Goal: Browse casually: Explore the website without a specific task or goal

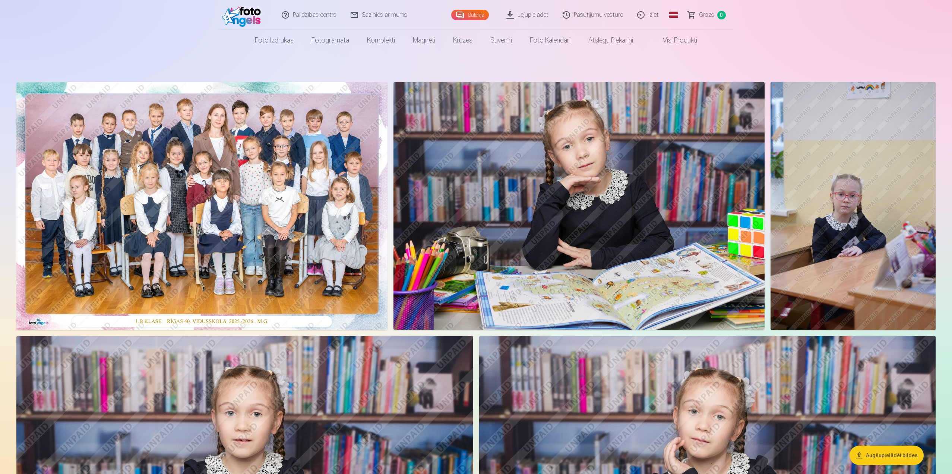
click at [231, 169] on img at bounding box center [201, 205] width 371 height 247
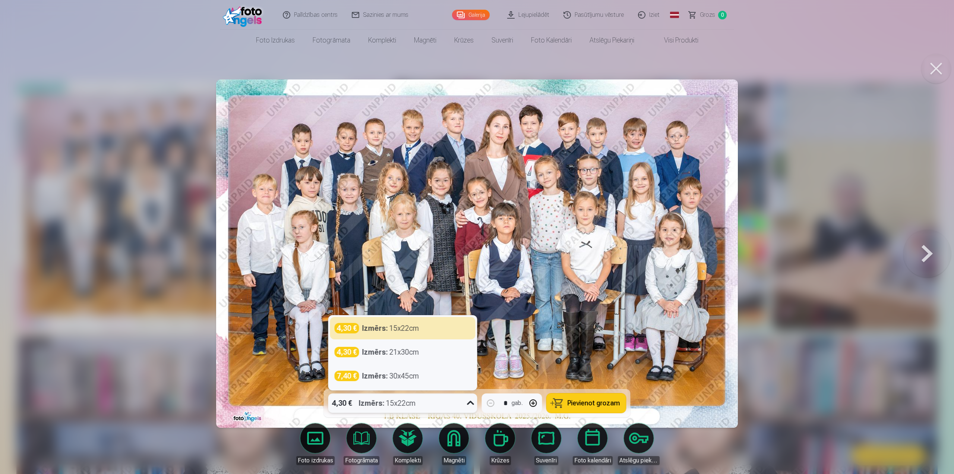
click at [466, 401] on icon at bounding box center [471, 403] width 12 height 12
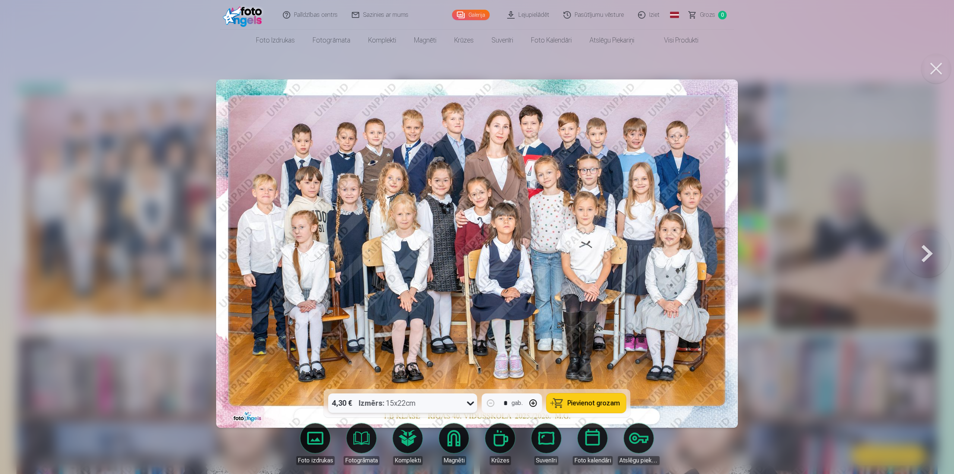
click at [472, 401] on icon at bounding box center [471, 403] width 12 height 12
click at [933, 67] on button at bounding box center [936, 69] width 30 height 30
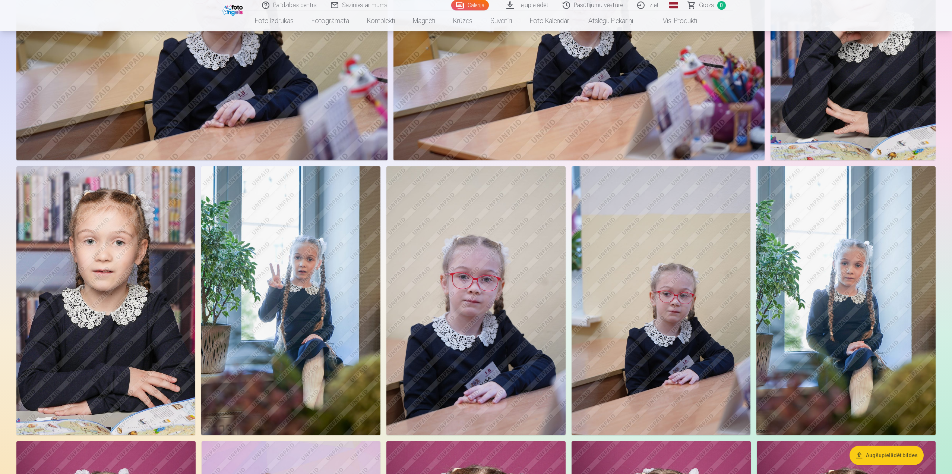
scroll to position [1118, 0]
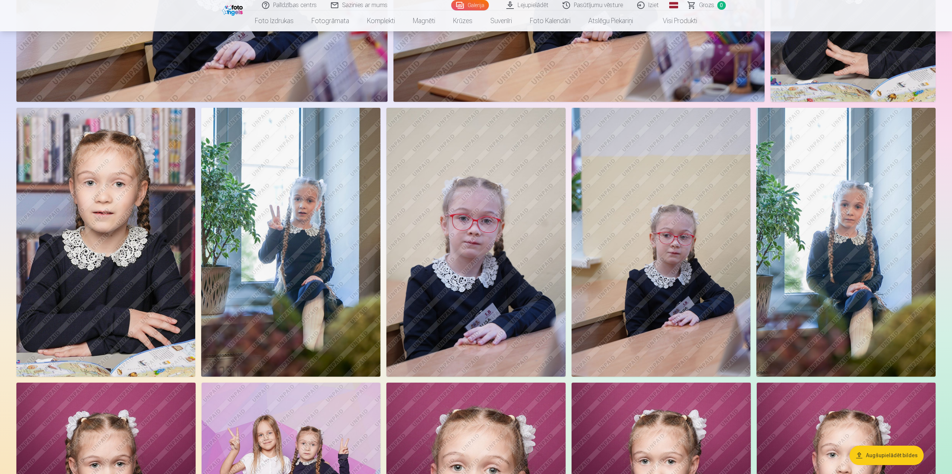
click at [296, 233] on img at bounding box center [290, 242] width 179 height 269
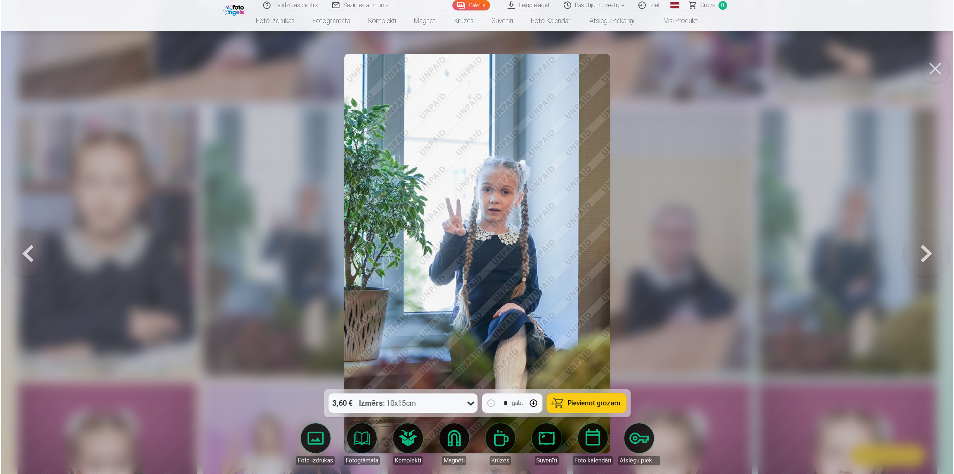
scroll to position [1119, 0]
click at [931, 64] on button at bounding box center [936, 69] width 30 height 30
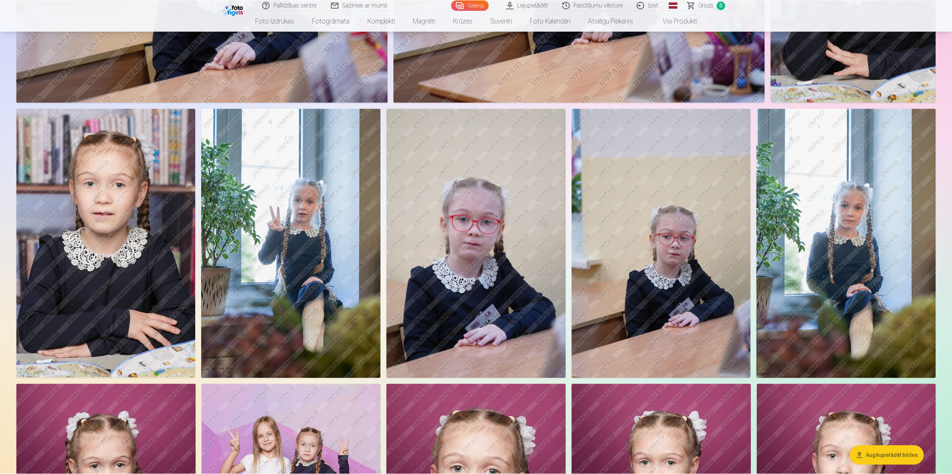
scroll to position [1118, 0]
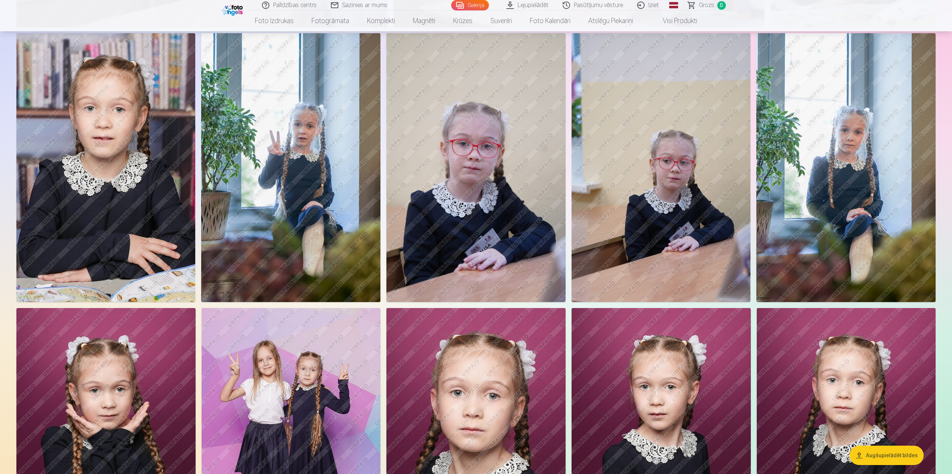
click at [888, 168] on img at bounding box center [845, 167] width 179 height 269
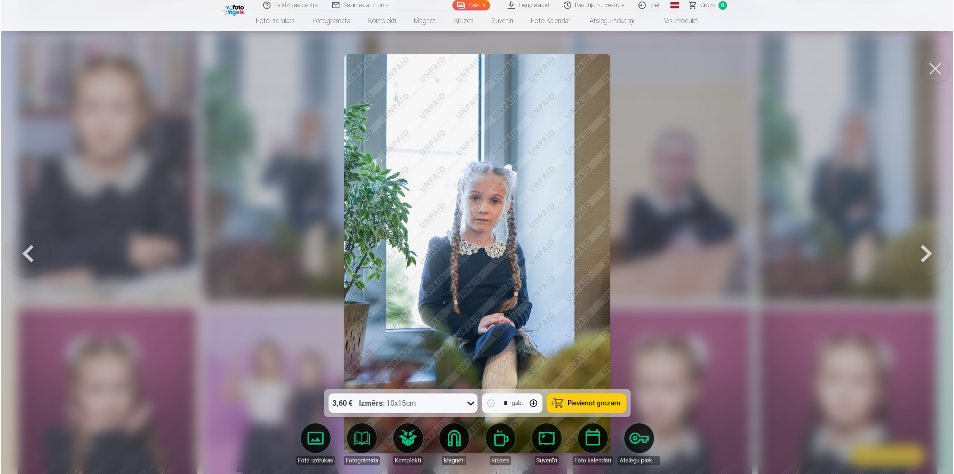
scroll to position [1194, 0]
click at [936, 68] on button at bounding box center [936, 69] width 30 height 30
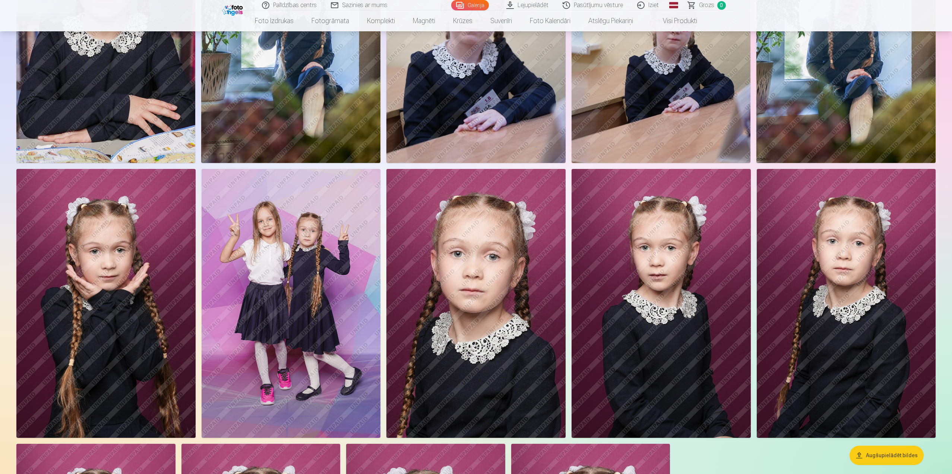
scroll to position [1341, 0]
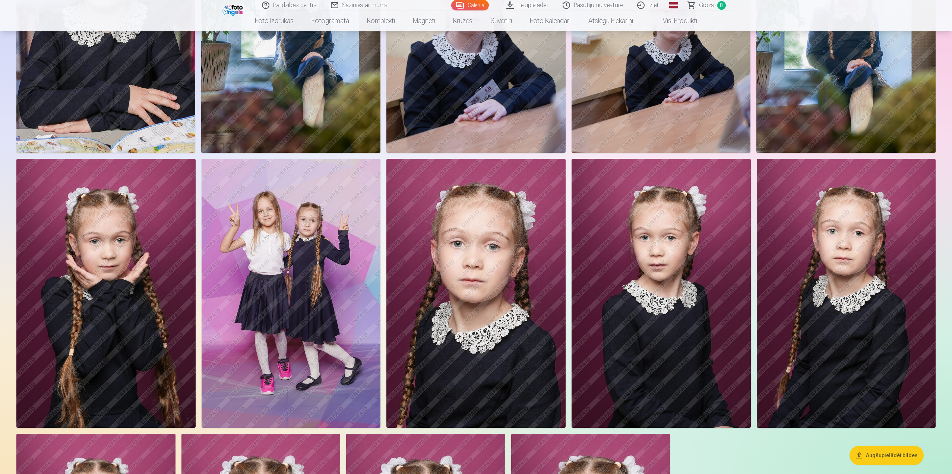
click at [300, 288] on img at bounding box center [291, 293] width 179 height 269
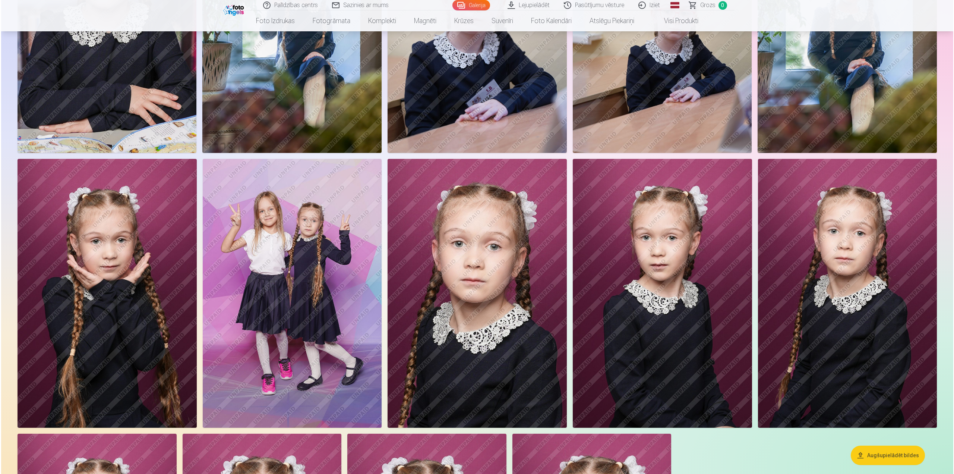
scroll to position [1344, 0]
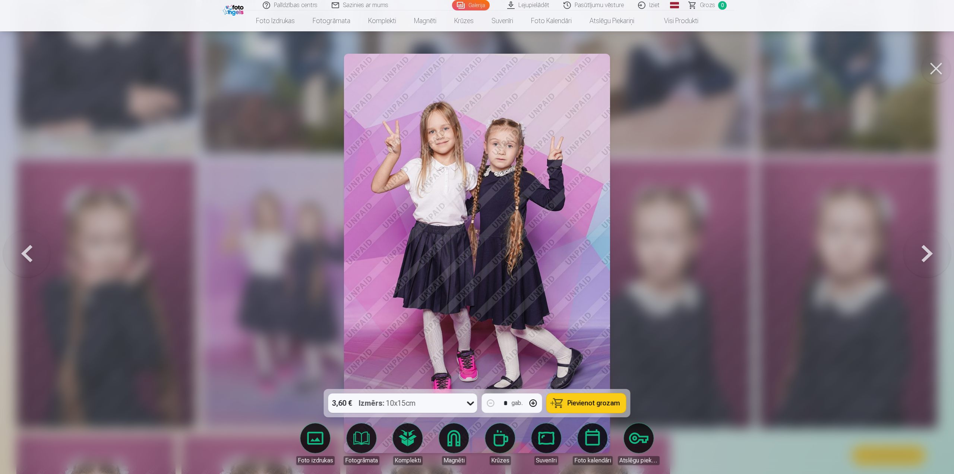
click at [935, 67] on button at bounding box center [936, 69] width 30 height 30
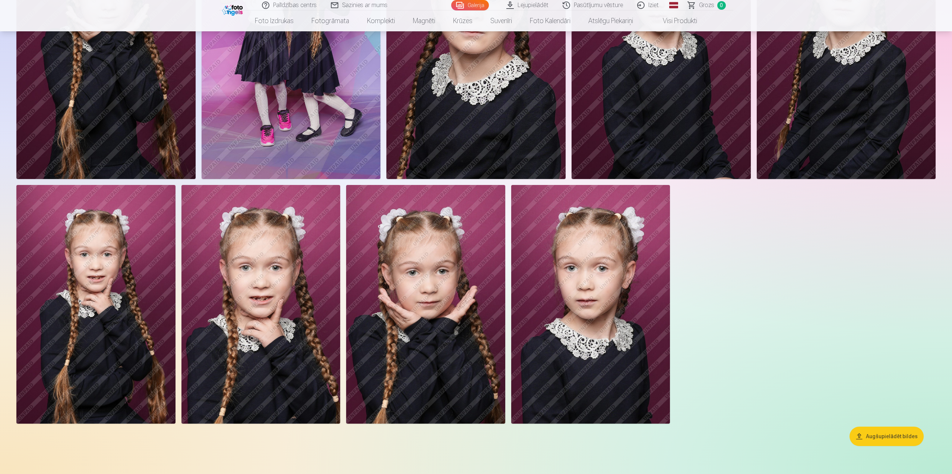
scroll to position [1639, 0]
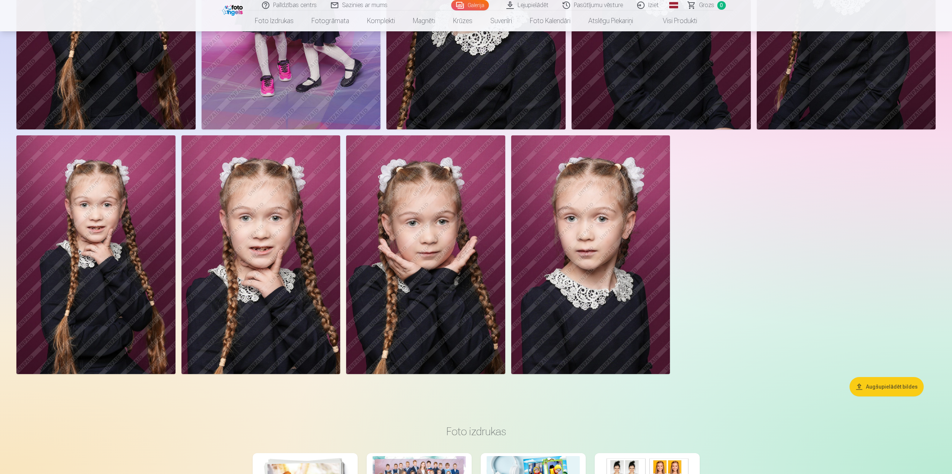
click at [245, 282] on img at bounding box center [260, 254] width 159 height 238
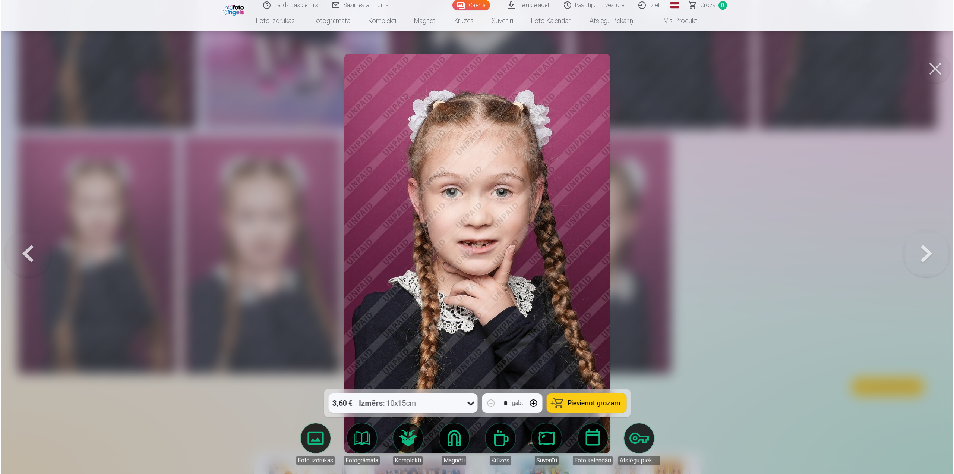
scroll to position [1642, 0]
click at [935, 63] on button at bounding box center [936, 69] width 30 height 30
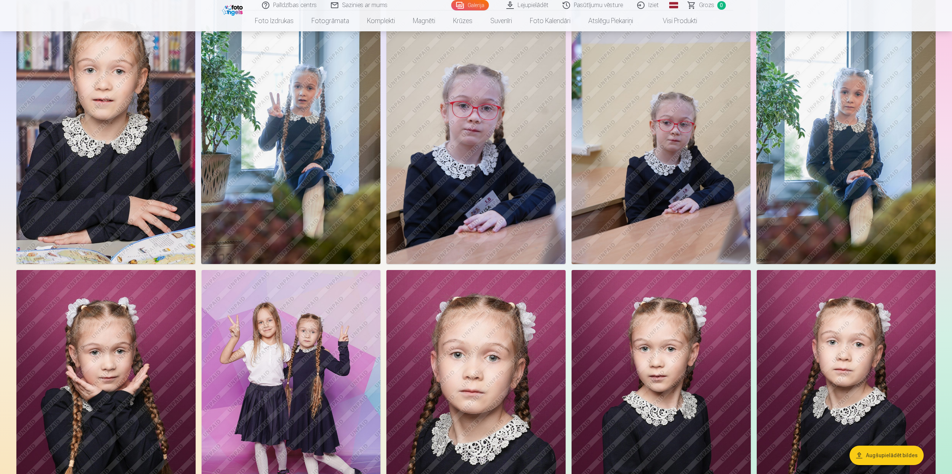
scroll to position [1155, 0]
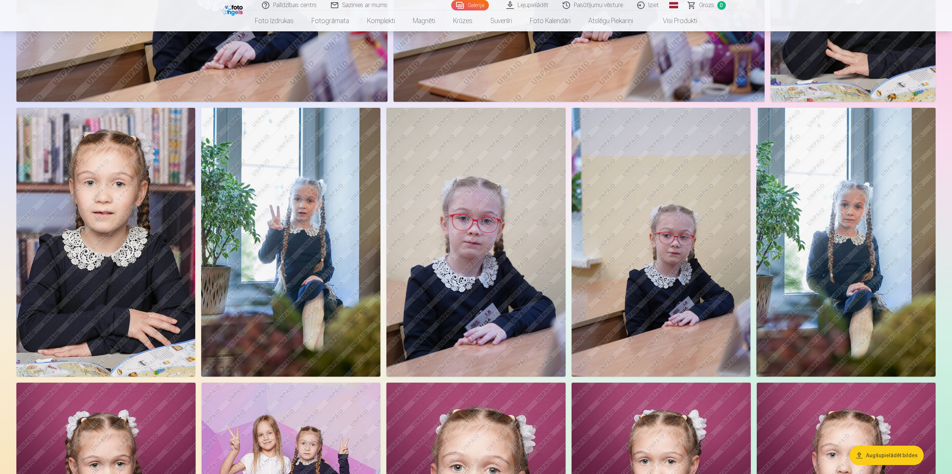
click at [469, 263] on img at bounding box center [475, 242] width 179 height 269
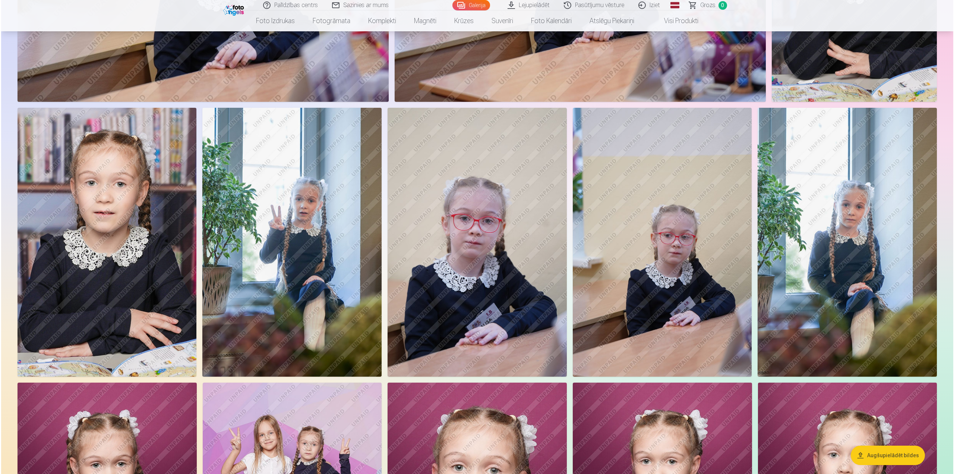
scroll to position [1119, 0]
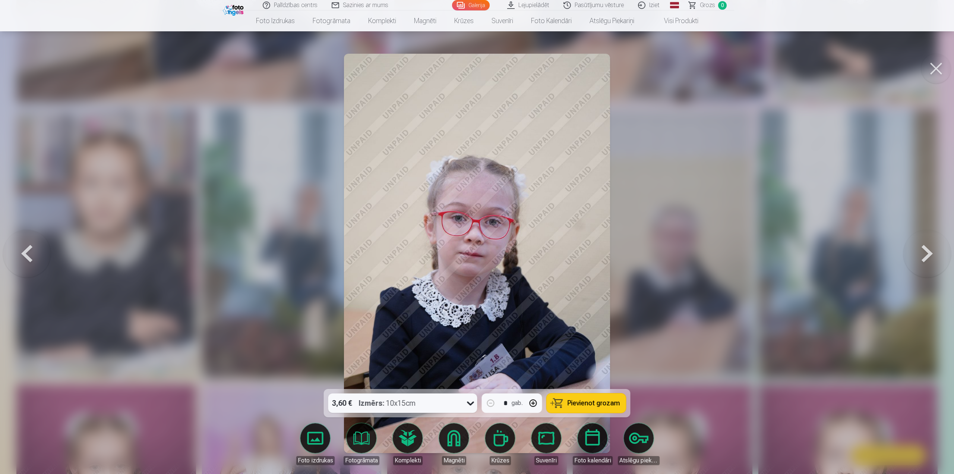
click at [931, 71] on button at bounding box center [936, 69] width 30 height 30
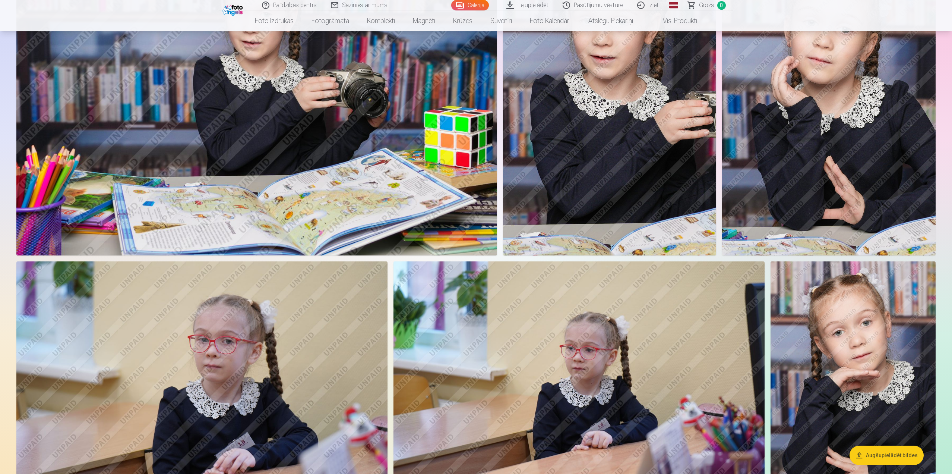
scroll to position [559, 0]
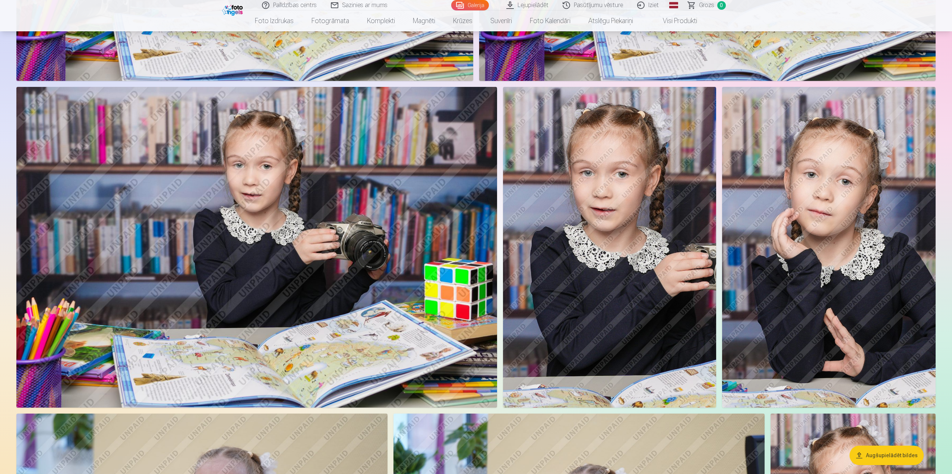
click at [225, 316] on img at bounding box center [256, 247] width 481 height 320
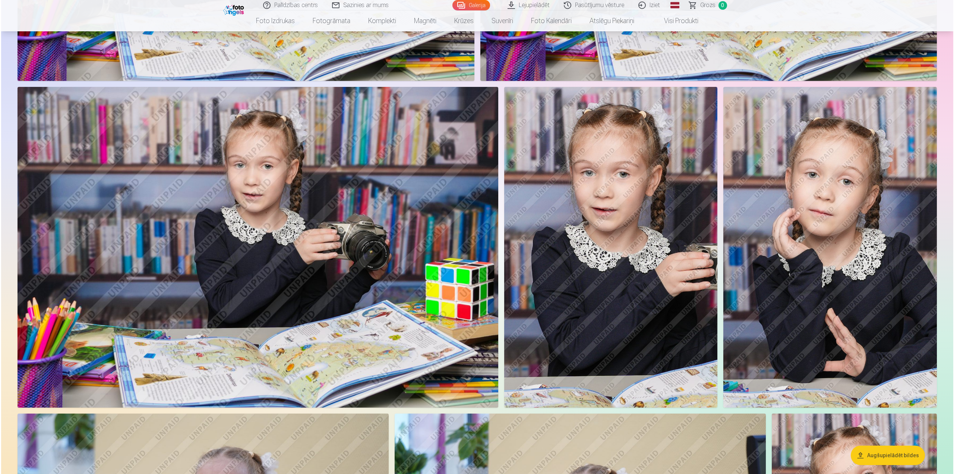
scroll to position [559, 0]
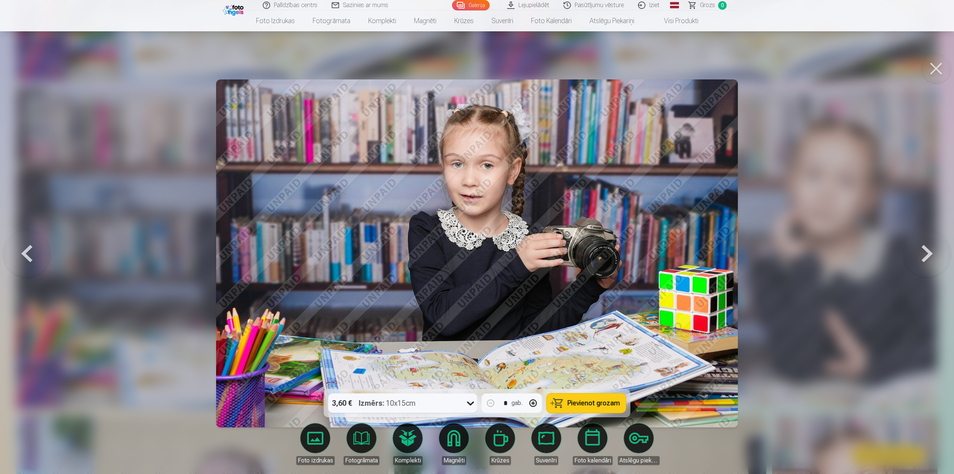
click at [938, 63] on button at bounding box center [936, 69] width 30 height 30
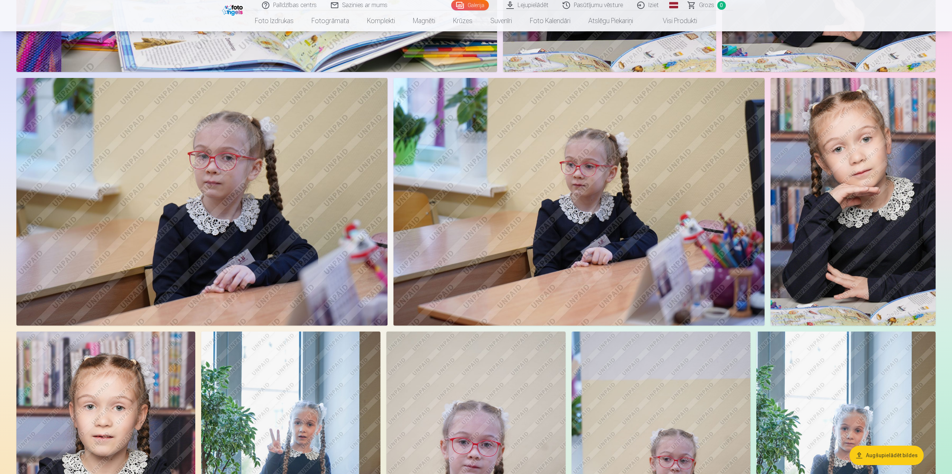
scroll to position [1081, 0]
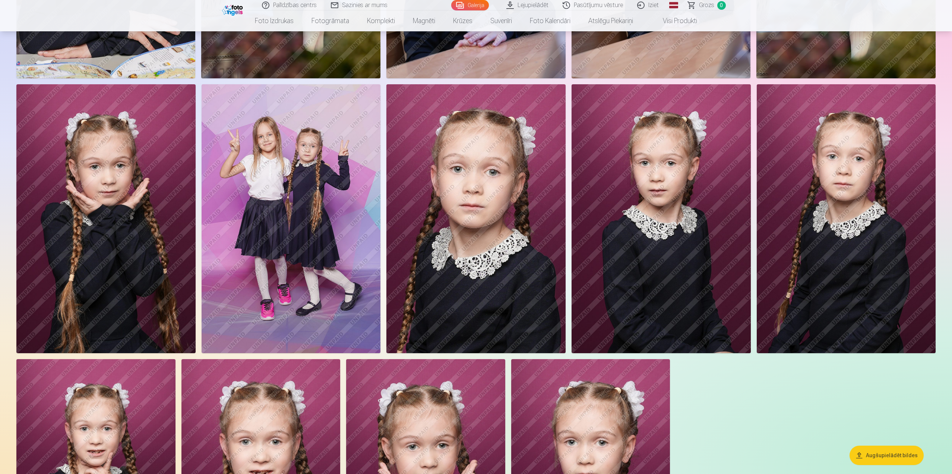
click at [490, 209] on img at bounding box center [475, 218] width 179 height 269
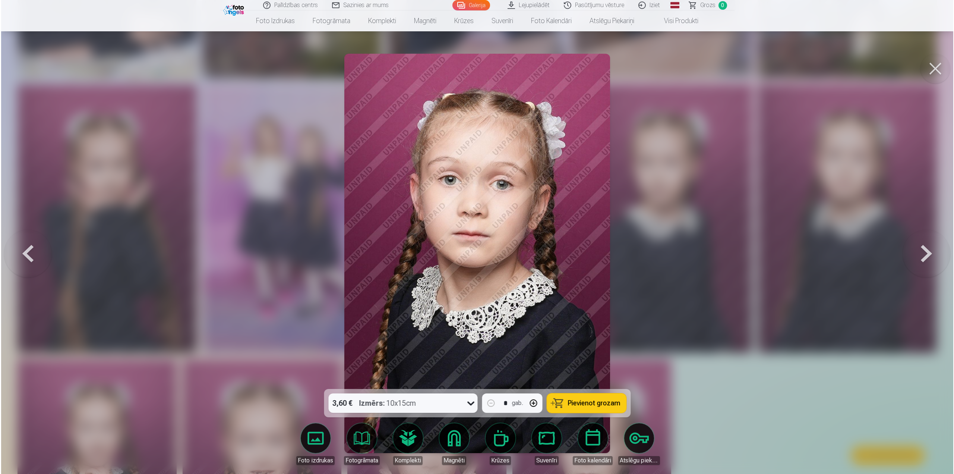
scroll to position [1418, 0]
click at [718, 199] on div at bounding box center [477, 237] width 954 height 474
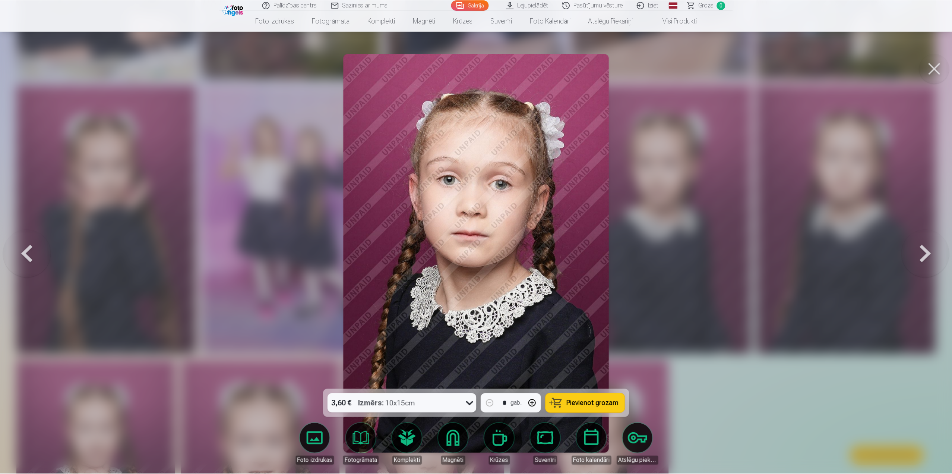
scroll to position [1416, 0]
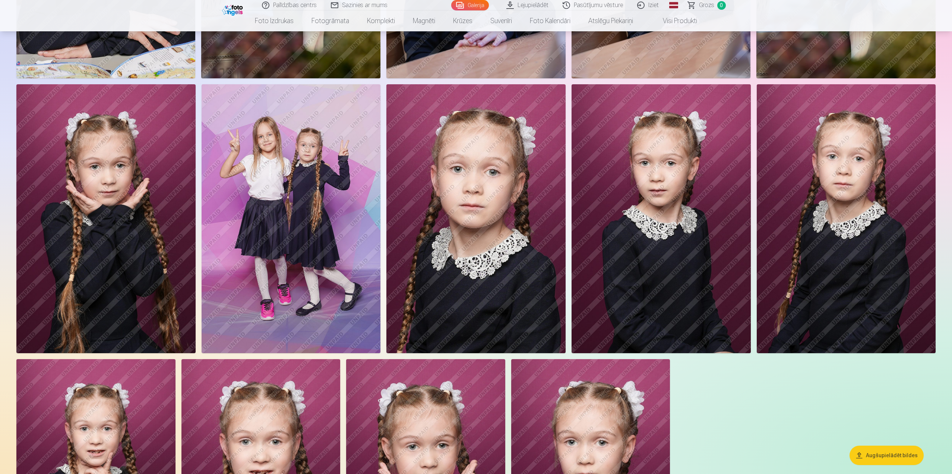
click at [125, 252] on img at bounding box center [105, 218] width 179 height 269
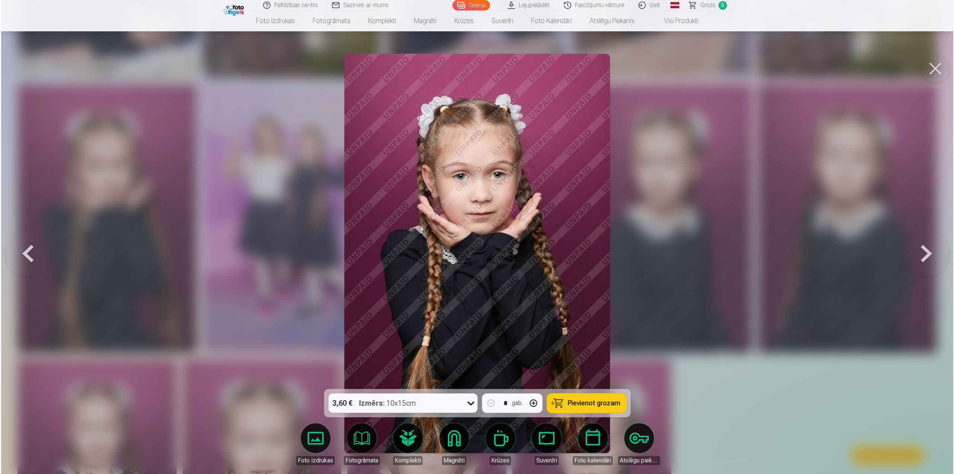
scroll to position [1418, 0]
click at [770, 211] on div at bounding box center [477, 237] width 954 height 474
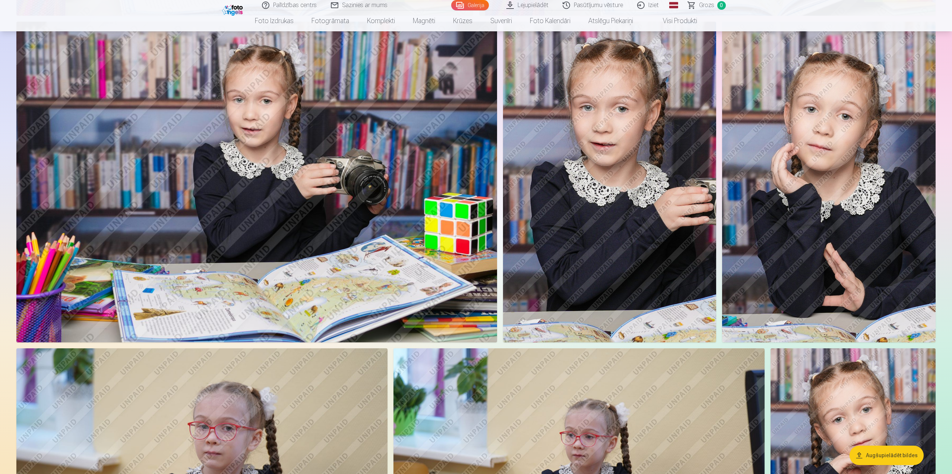
scroll to position [633, 0]
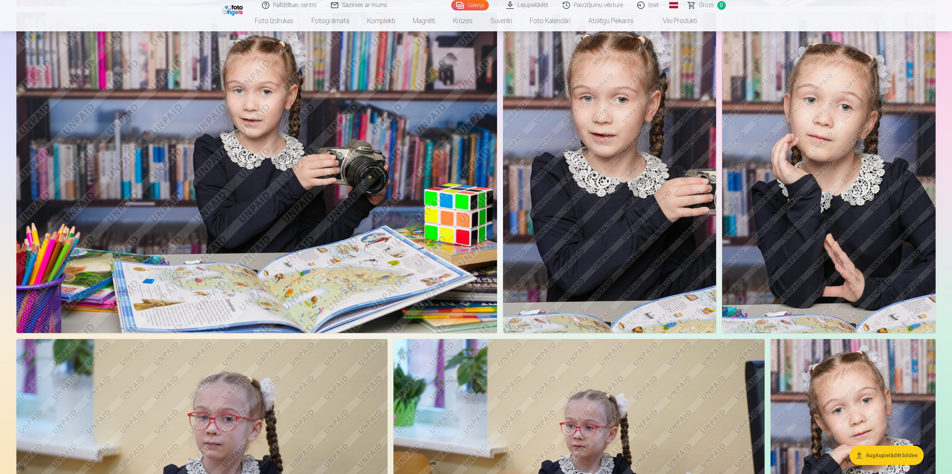
click at [335, 174] on img at bounding box center [256, 172] width 481 height 320
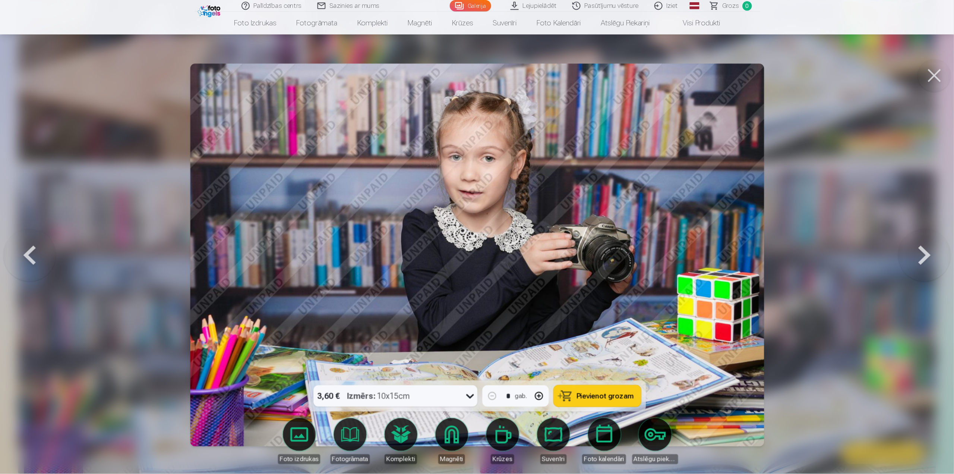
scroll to position [598, 0]
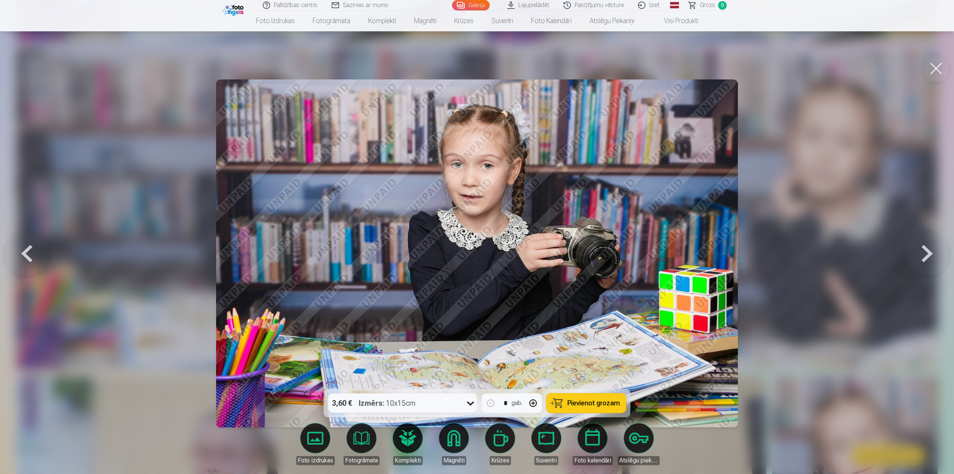
click at [924, 250] on button at bounding box center [927, 253] width 48 height 256
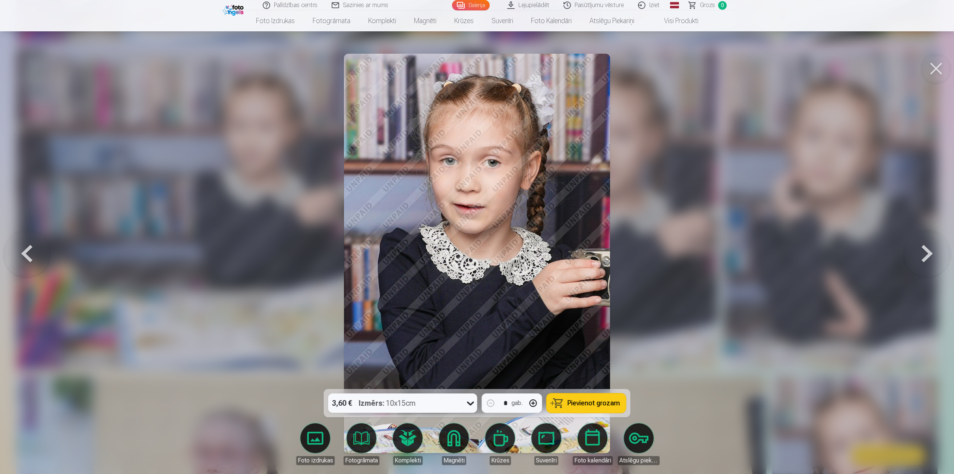
click at [924, 250] on button at bounding box center [927, 253] width 48 height 256
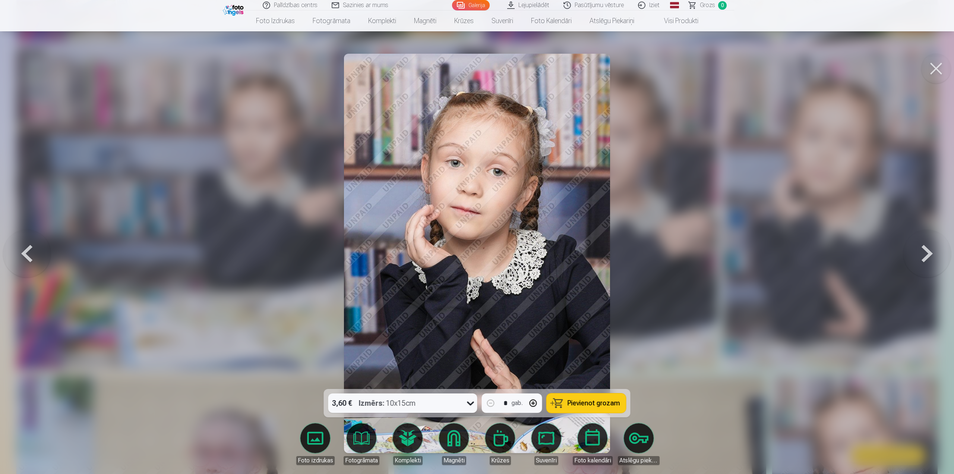
click at [924, 250] on button at bounding box center [927, 253] width 48 height 256
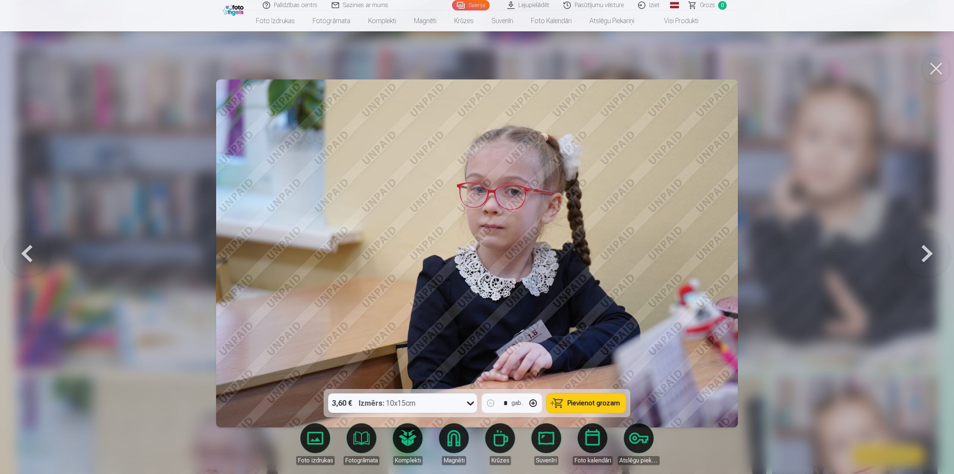
click at [924, 250] on button at bounding box center [927, 253] width 48 height 256
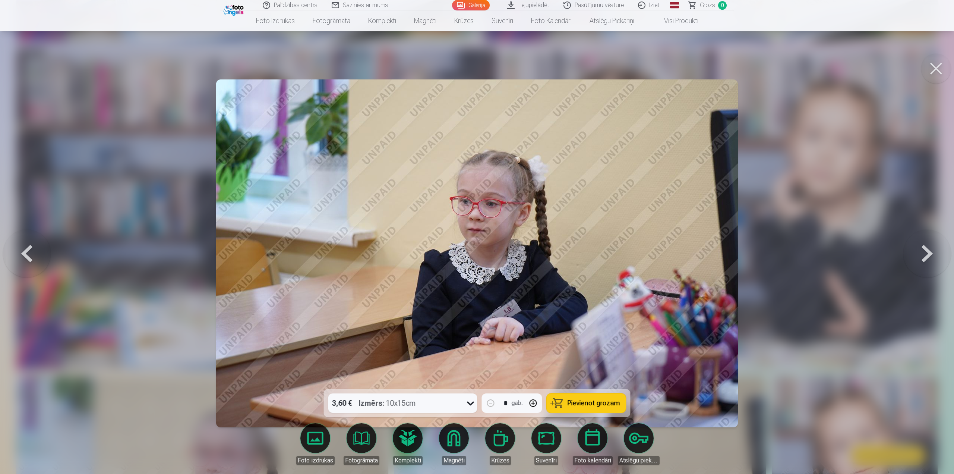
click at [924, 250] on button at bounding box center [927, 253] width 48 height 256
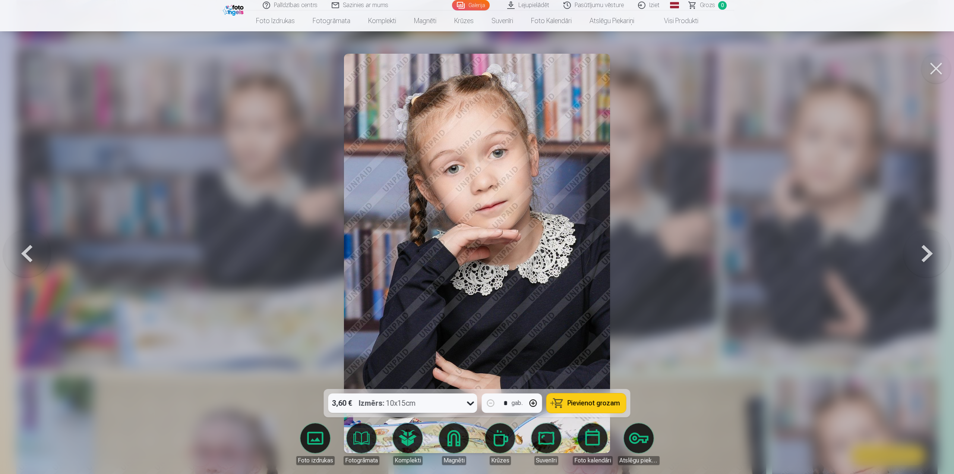
click at [924, 250] on button at bounding box center [927, 253] width 48 height 256
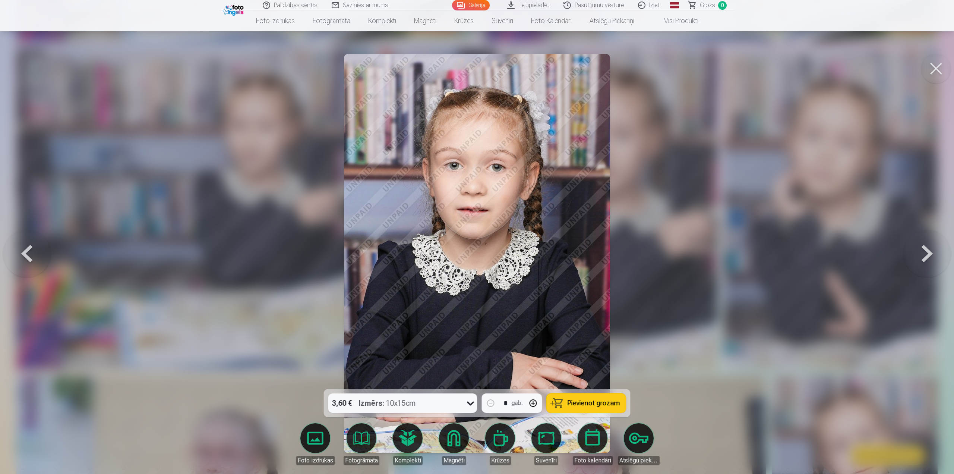
click at [28, 257] on button at bounding box center [27, 253] width 48 height 256
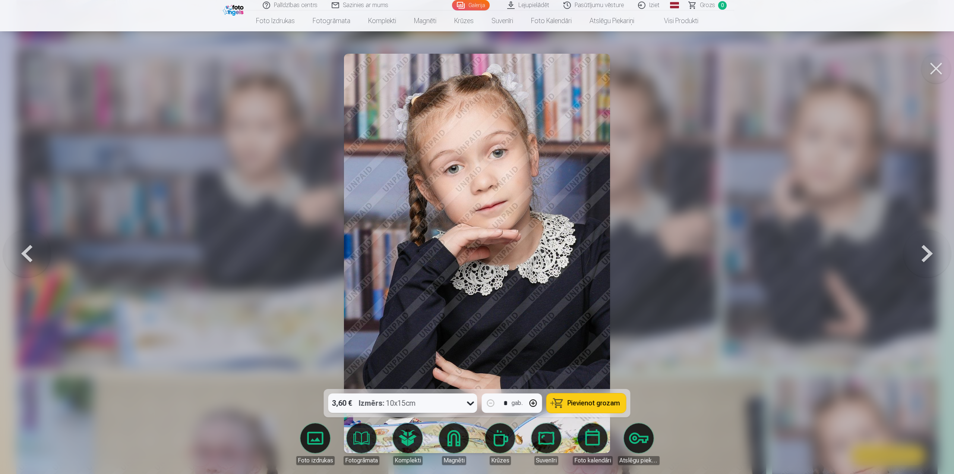
click at [28, 257] on button at bounding box center [27, 253] width 48 height 256
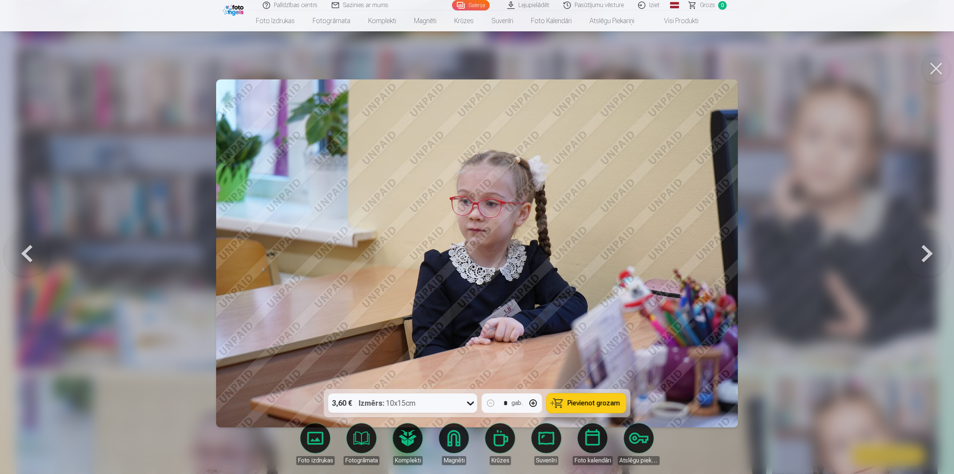
click at [933, 247] on button at bounding box center [927, 253] width 48 height 256
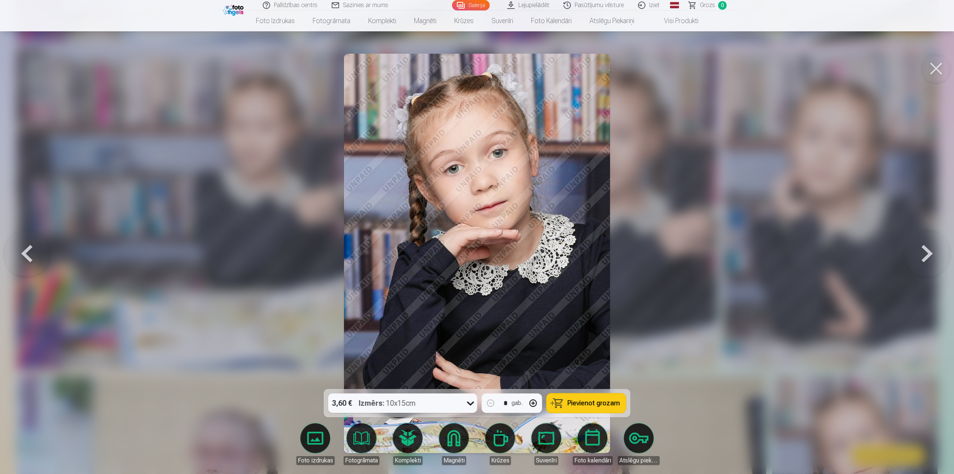
click at [933, 247] on button at bounding box center [927, 253] width 48 height 256
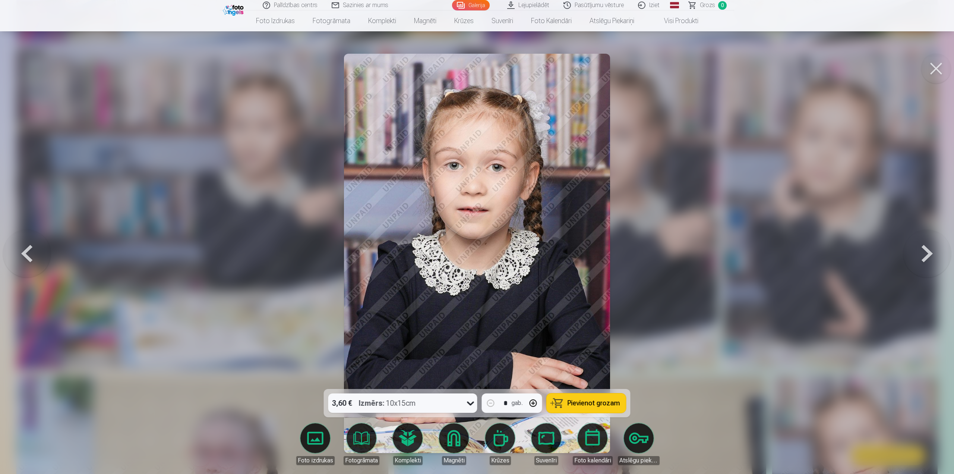
click at [933, 247] on button at bounding box center [927, 253] width 48 height 256
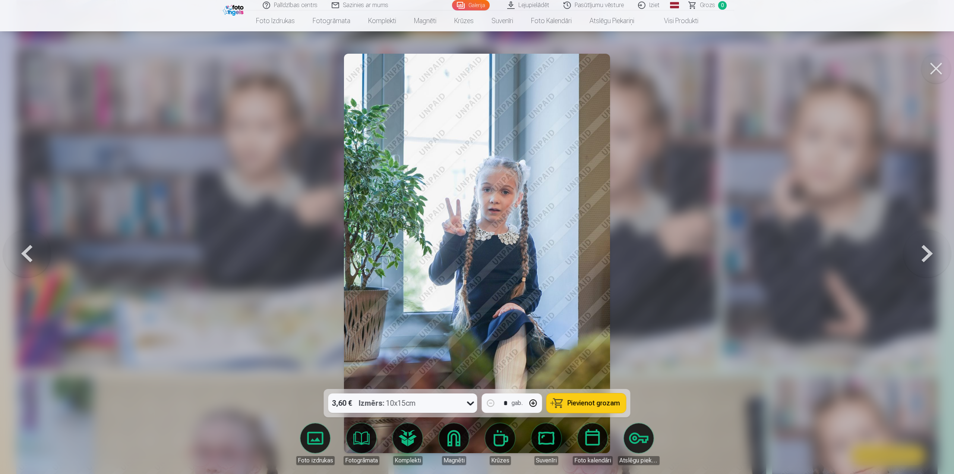
click at [933, 247] on button at bounding box center [927, 253] width 48 height 256
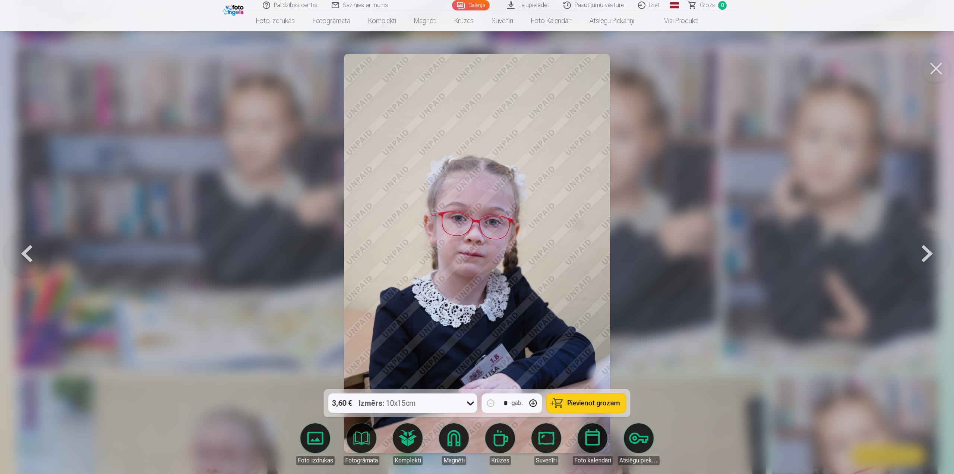
click at [933, 247] on button at bounding box center [927, 253] width 48 height 256
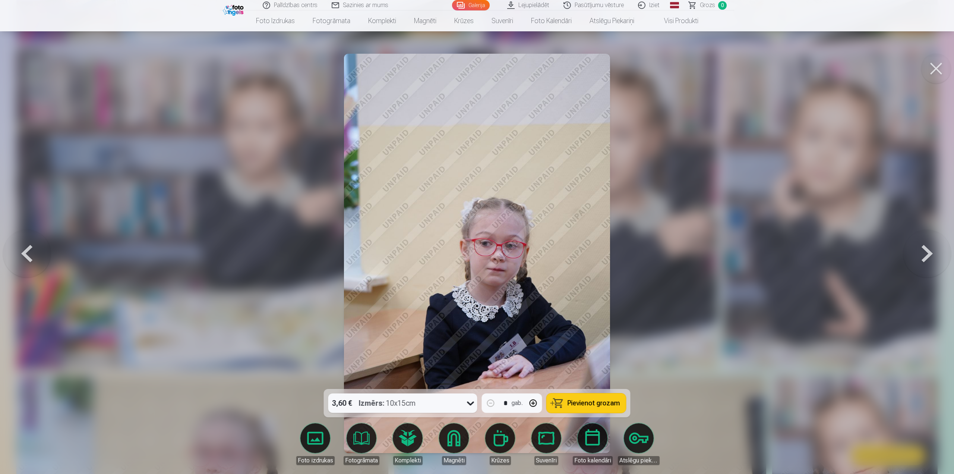
click at [933, 247] on button at bounding box center [927, 253] width 48 height 256
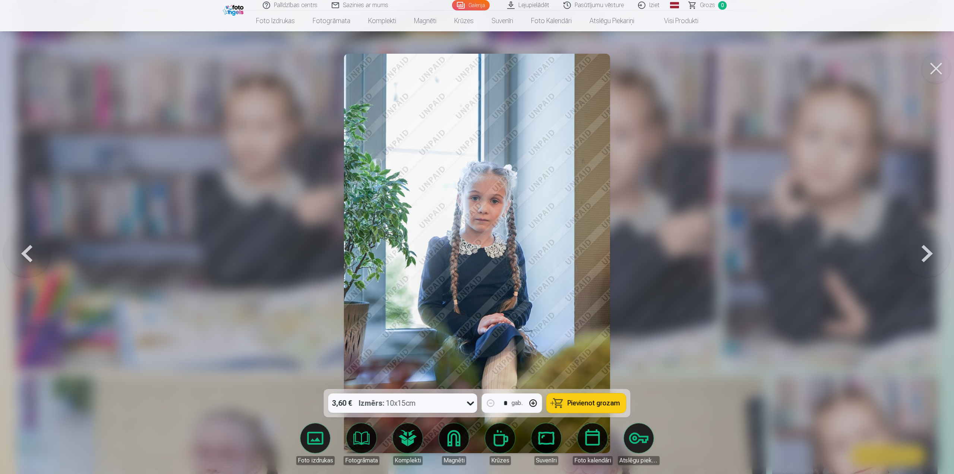
click at [921, 254] on button at bounding box center [927, 253] width 48 height 256
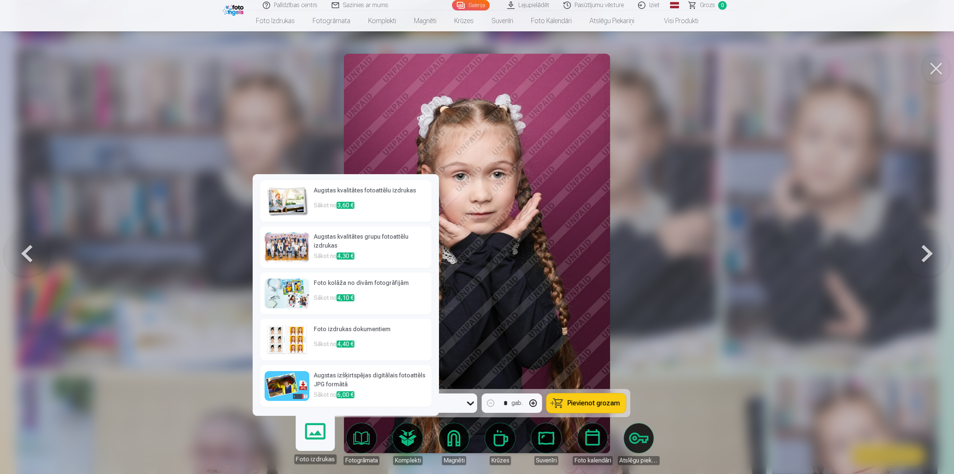
click at [675, 259] on div at bounding box center [477, 237] width 954 height 474
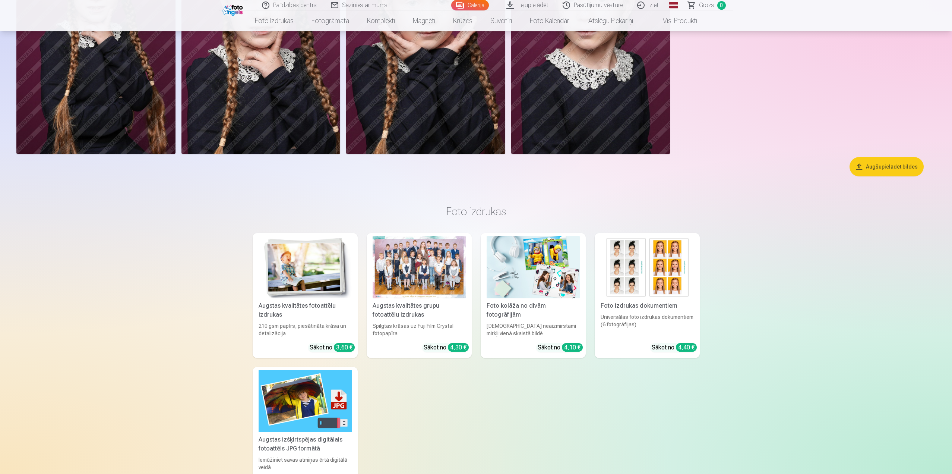
scroll to position [1865, 0]
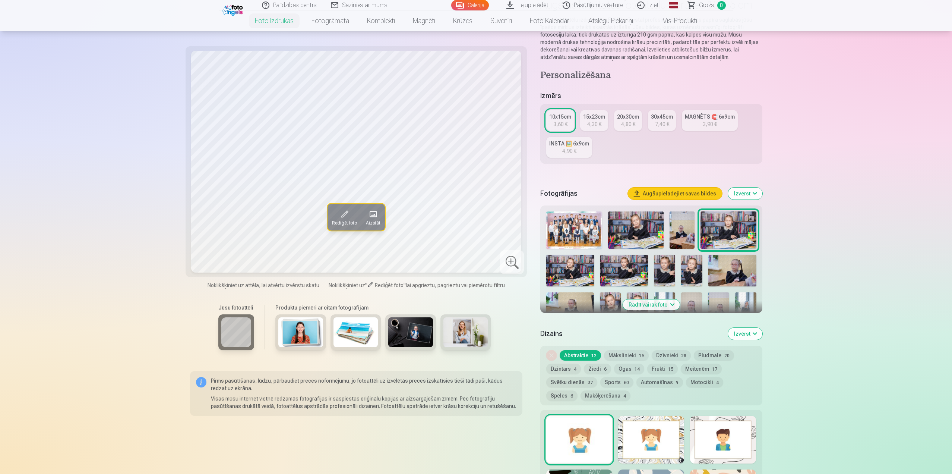
scroll to position [112, 0]
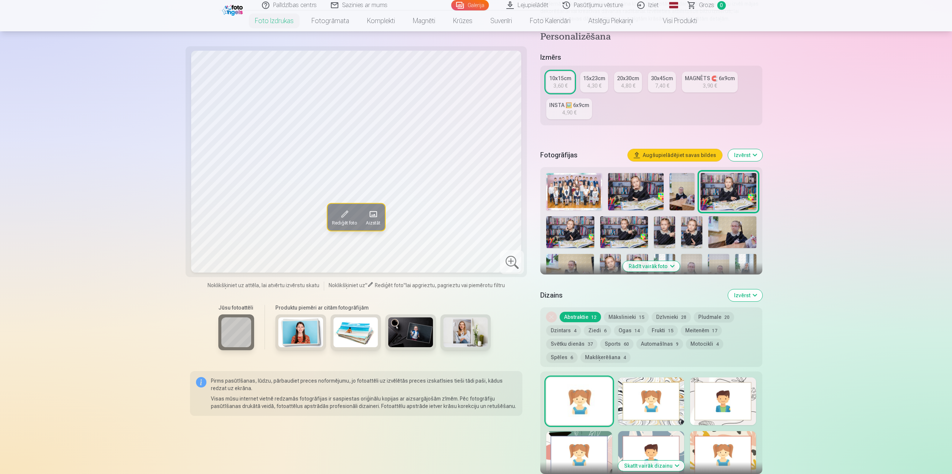
click at [659, 265] on button "Rādīt vairāk foto" at bounding box center [651, 266] width 57 height 10
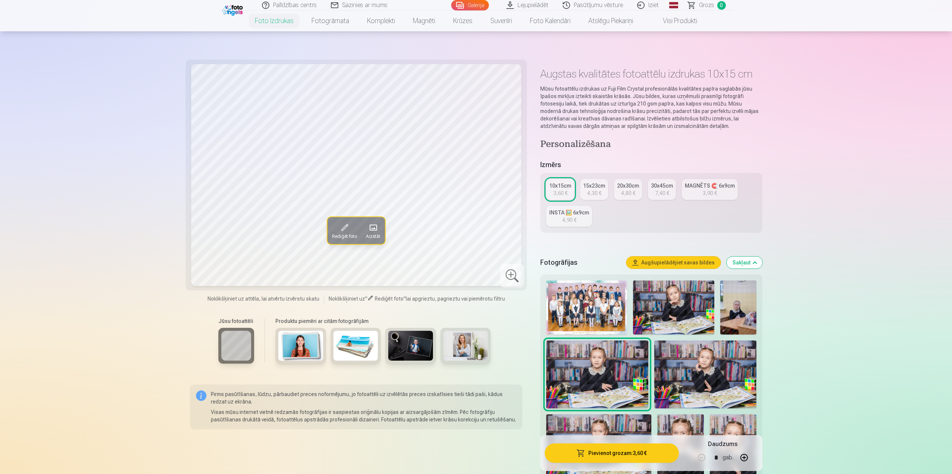
scroll to position [0, 0]
